Goal: Find specific page/section: Find specific page/section

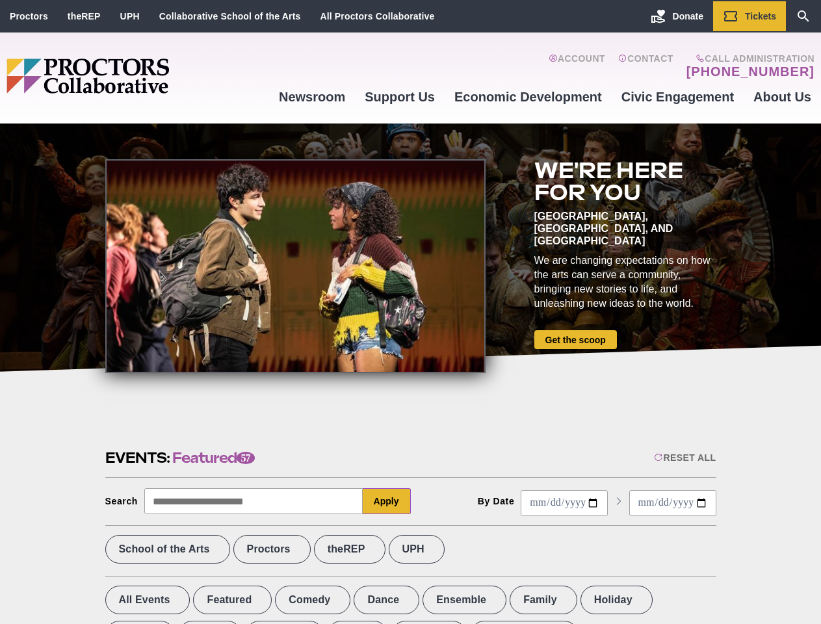
click at [410, 312] on div at bounding box center [295, 266] width 380 height 214
click at [684, 458] on div "Reset All" at bounding box center [685, 458] width 62 height 10
click at [387, 501] on button "Apply" at bounding box center [387, 501] width 48 height 26
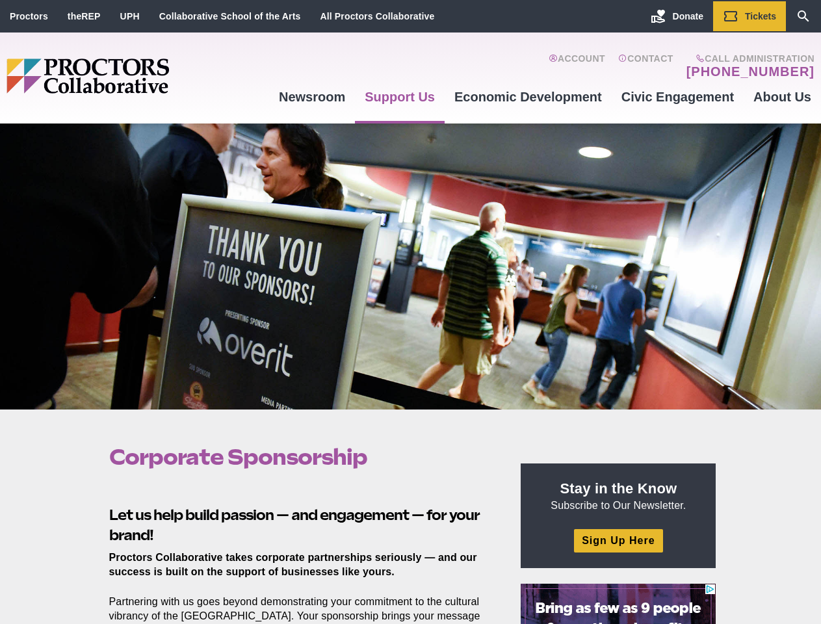
click at [410, 312] on div at bounding box center [410, 267] width 821 height 286
